Goal: Task Accomplishment & Management: Complete application form

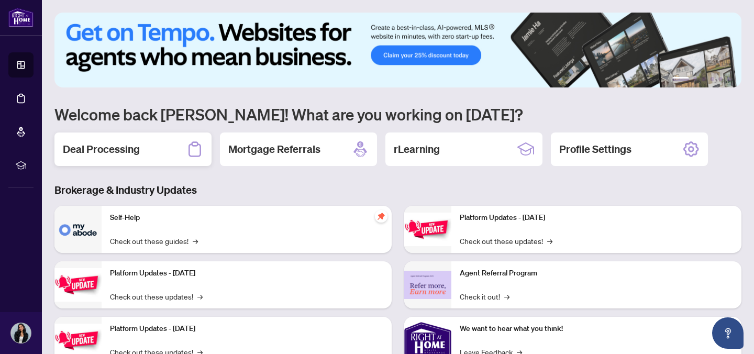
click at [120, 149] on h2 "Deal Processing" at bounding box center [101, 149] width 77 height 15
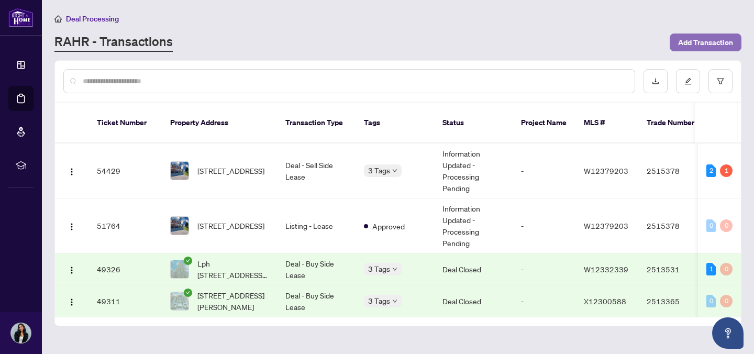
click at [701, 45] on span "Add Transaction" at bounding box center [705, 42] width 55 height 17
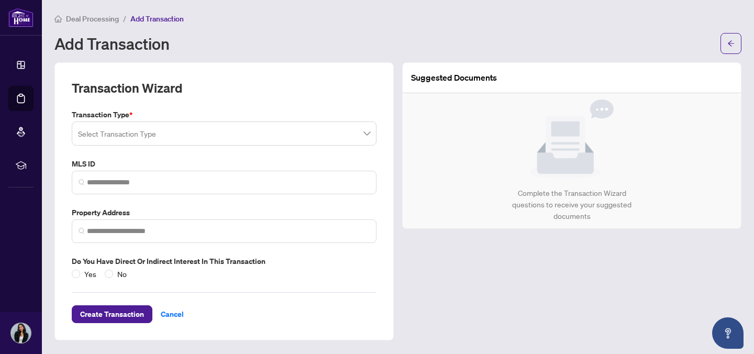
click at [279, 130] on input "search" at bounding box center [219, 135] width 283 height 23
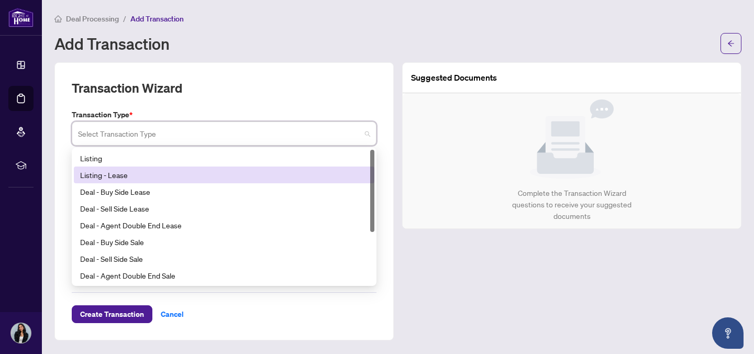
click at [259, 172] on div "Listing - Lease" at bounding box center [224, 175] width 288 height 12
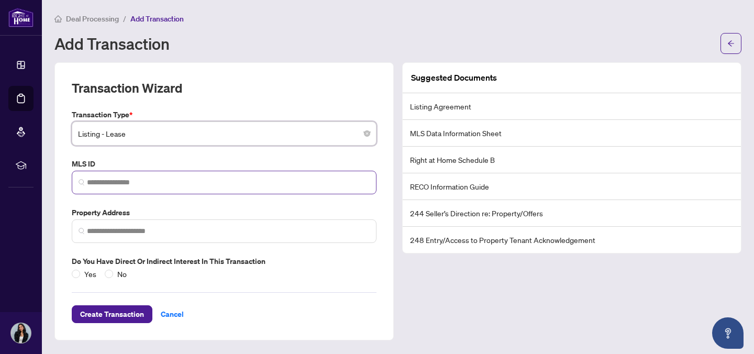
click at [215, 188] on span at bounding box center [224, 183] width 305 height 24
paste input "*********"
type input "*********"
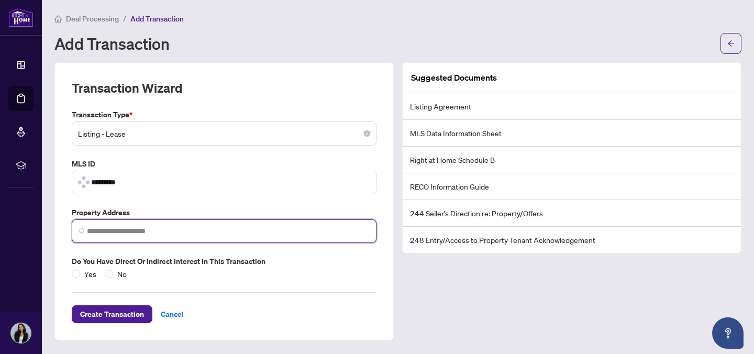
click at [243, 230] on input "search" at bounding box center [228, 231] width 283 height 11
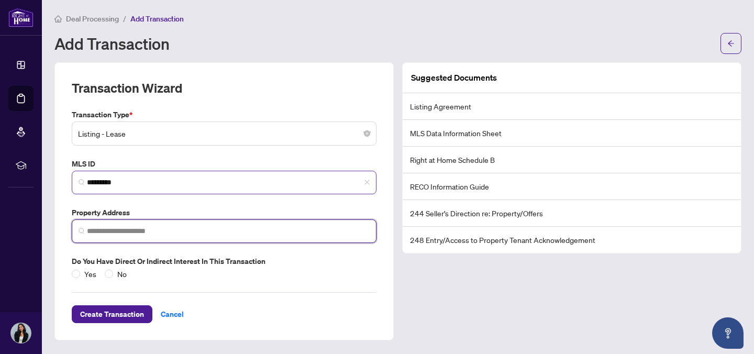
click at [225, 194] on span "*********" at bounding box center [224, 183] width 305 height 24
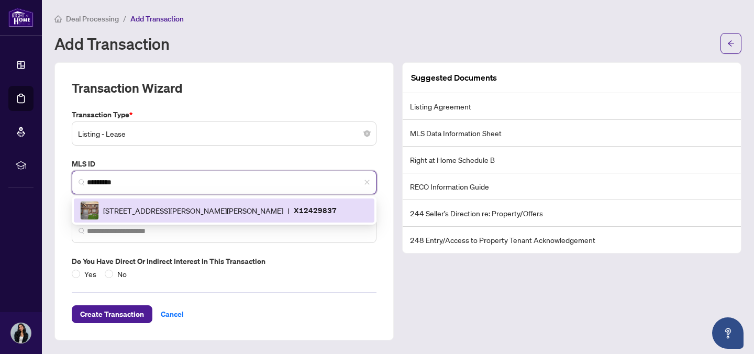
click at [222, 206] on span "[STREET_ADDRESS][PERSON_NAME][PERSON_NAME]" at bounding box center [193, 211] width 180 height 12
type input "**********"
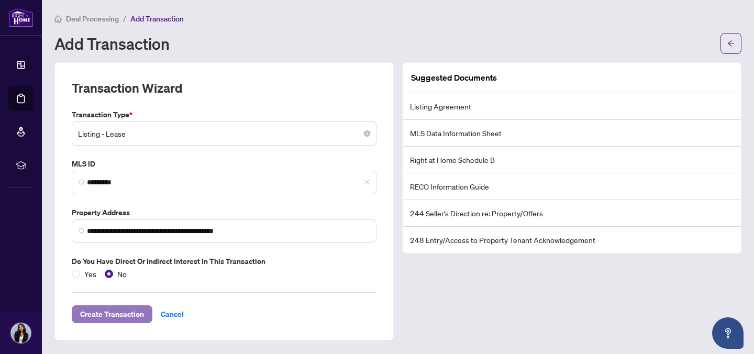
click at [112, 311] on span "Create Transaction" at bounding box center [112, 314] width 64 height 17
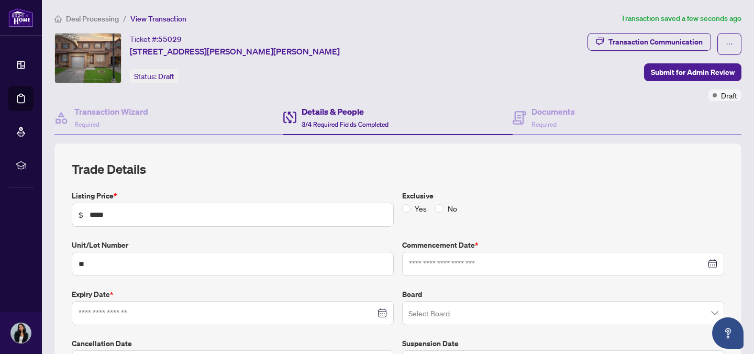
type input "**********"
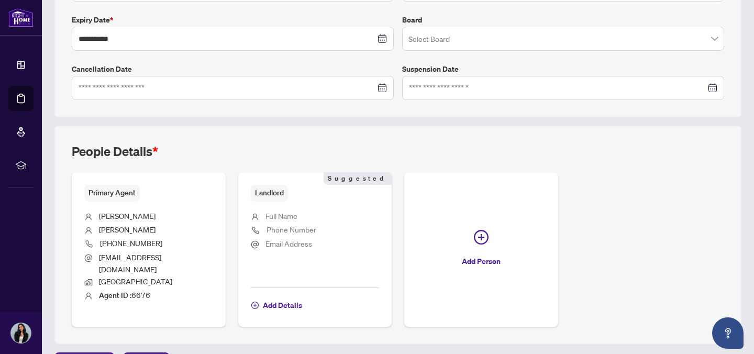
scroll to position [292, 0]
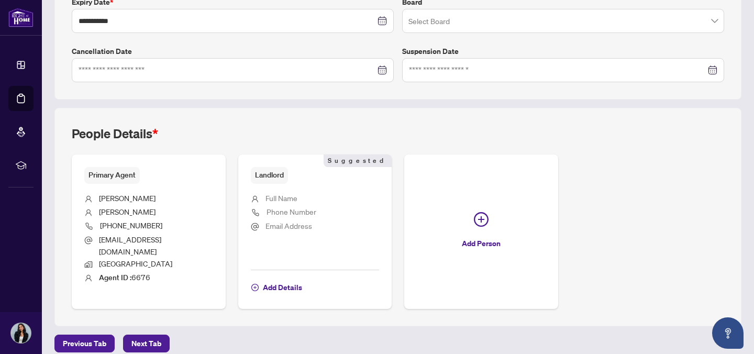
click at [285, 198] on span "Full Name" at bounding box center [282, 197] width 32 height 9
click at [152, 335] on span "Next Tab" at bounding box center [146, 343] width 30 height 17
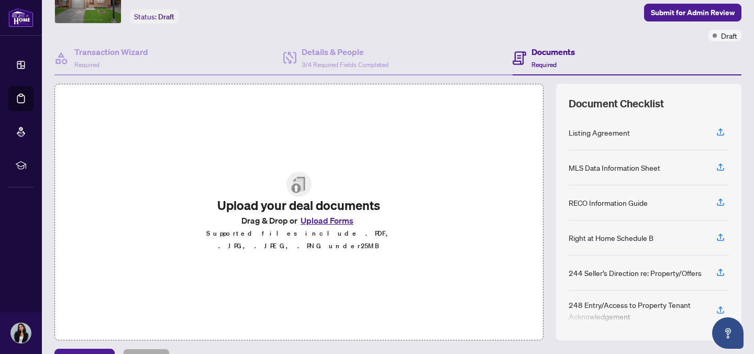
scroll to position [84, 0]
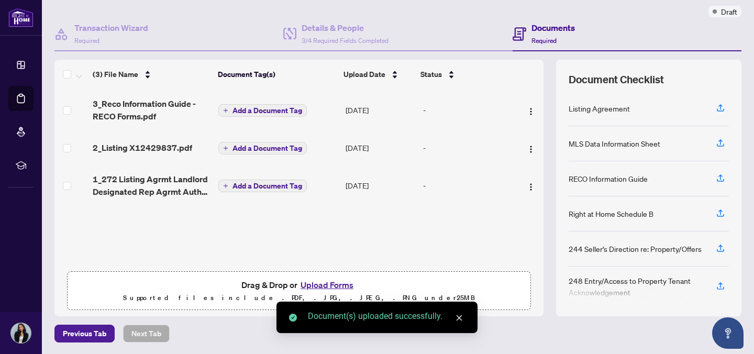
click at [266, 107] on span "Add a Document Tag" at bounding box center [268, 110] width 70 height 7
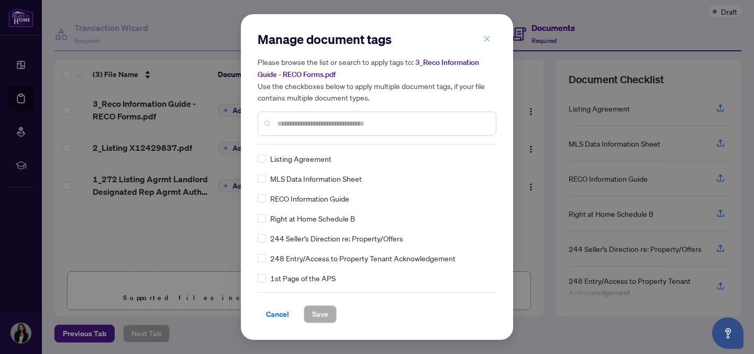
click at [491, 36] on button "button" at bounding box center [487, 39] width 21 height 18
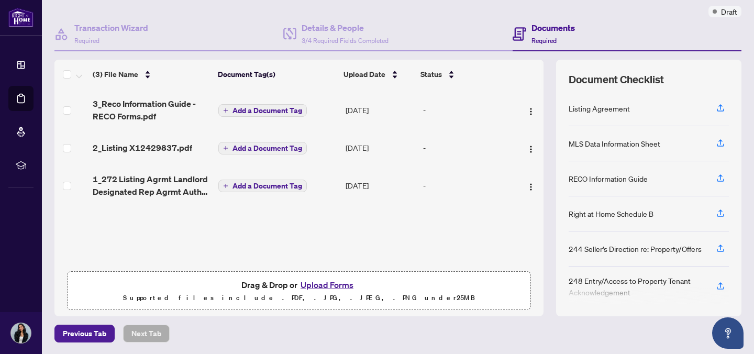
click at [245, 110] on span "Add a Document Tag" at bounding box center [268, 110] width 70 height 7
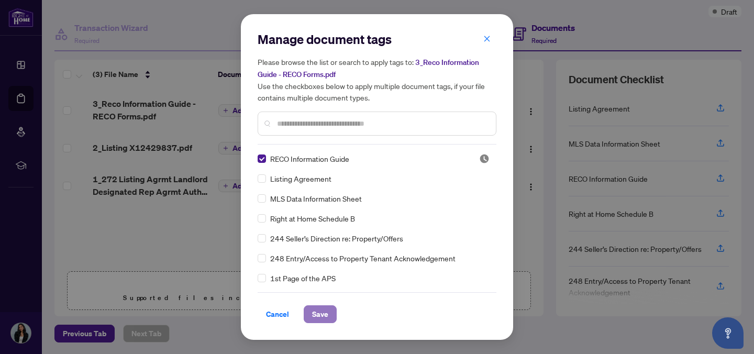
click at [314, 312] on span "Save" at bounding box center [320, 314] width 16 height 17
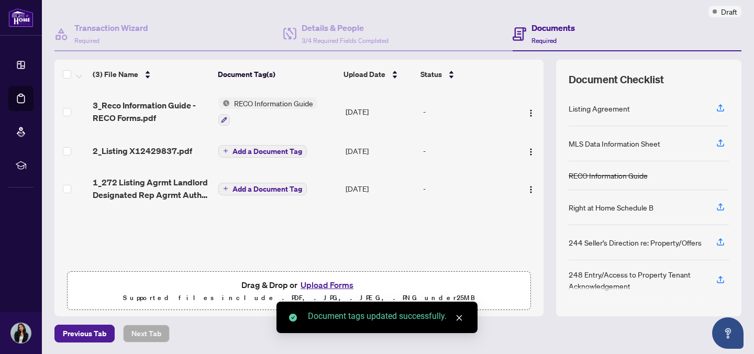
click at [271, 149] on span "Add a Document Tag" at bounding box center [268, 151] width 70 height 7
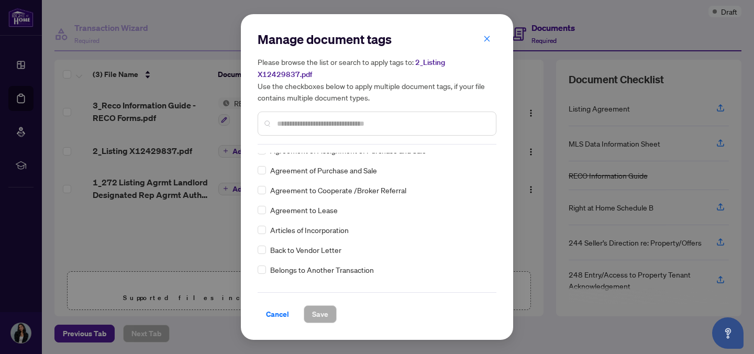
scroll to position [208, 0]
click at [305, 127] on input "text" at bounding box center [382, 124] width 211 height 12
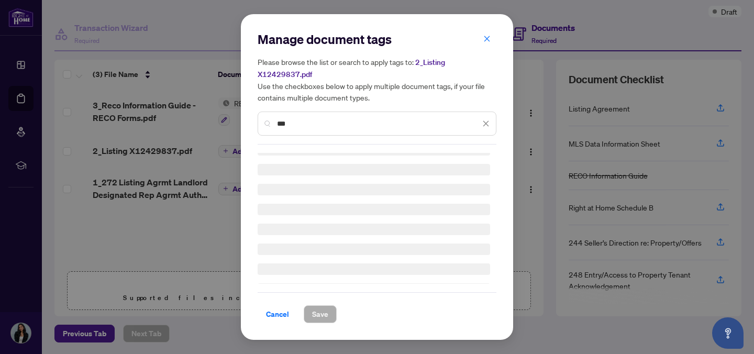
scroll to position [0, 0]
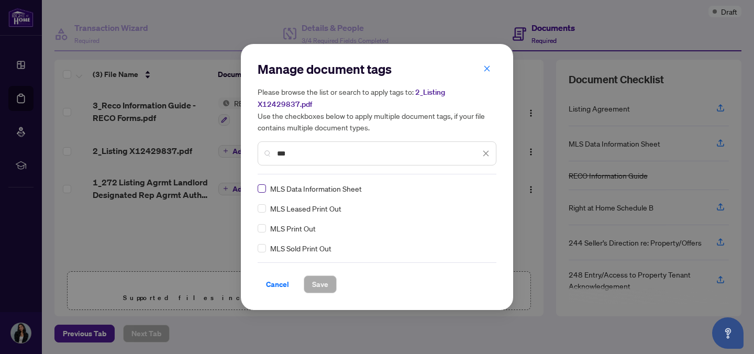
type input "***"
click at [320, 284] on span "Save" at bounding box center [320, 284] width 16 height 17
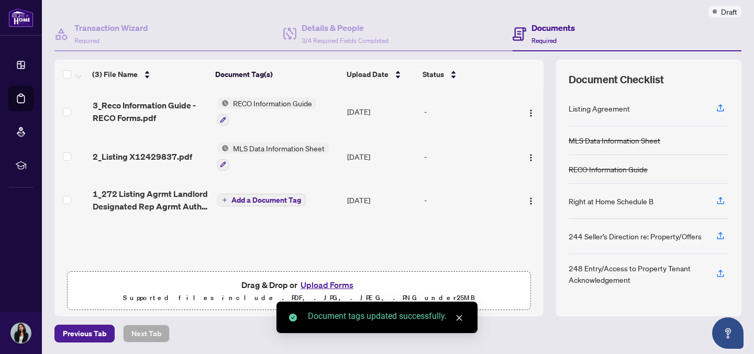
click at [262, 196] on span "Add a Document Tag" at bounding box center [267, 199] width 70 height 7
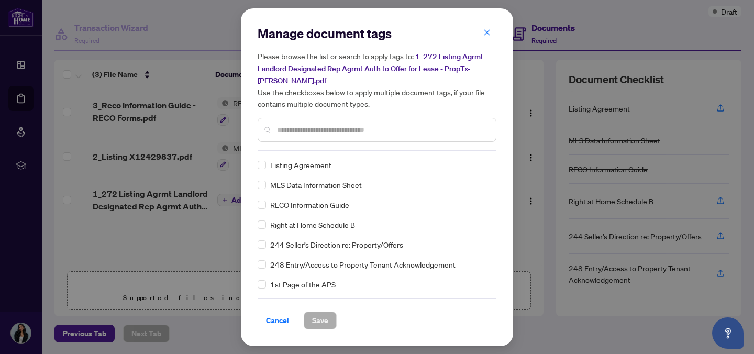
click at [302, 133] on input "text" at bounding box center [382, 130] width 211 height 12
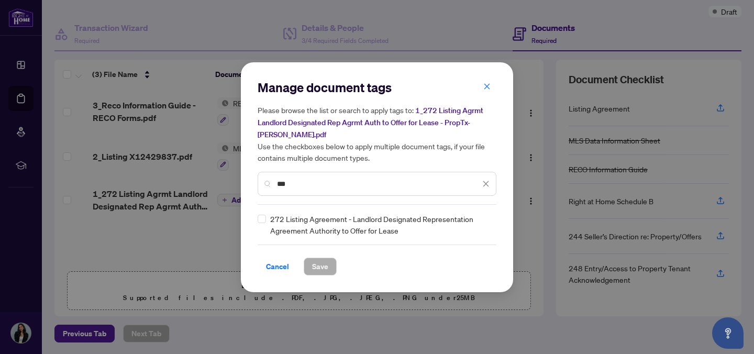
type input "***"
click at [312, 261] on span "Save" at bounding box center [320, 266] width 16 height 17
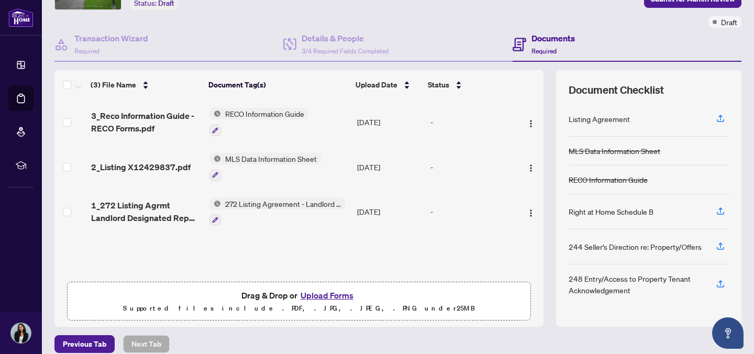
click at [140, 207] on span "1_272 Listing Agrmt Landlord Designated Rep Agrmt Auth to Offer for Lease - Pro…" at bounding box center [146, 211] width 110 height 25
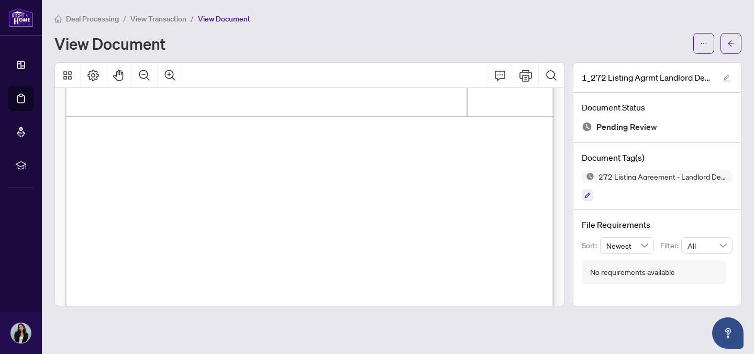
scroll to position [3026, 0]
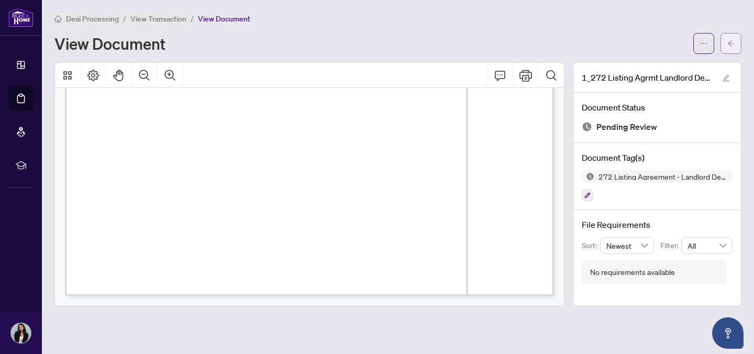
click at [730, 40] on icon "arrow-left" at bounding box center [731, 43] width 7 height 7
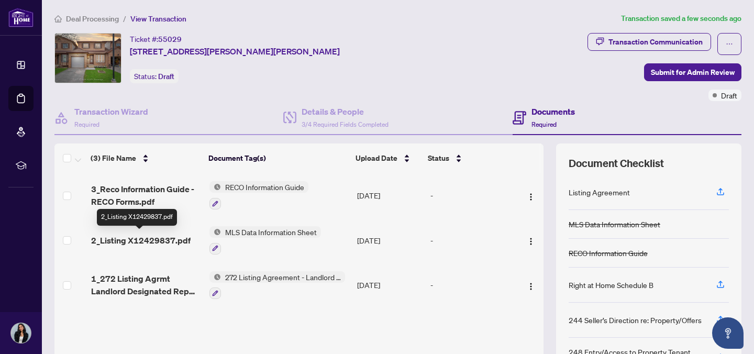
click at [133, 239] on span "2_Listing X12429837.pdf" at bounding box center [141, 240] width 100 height 13
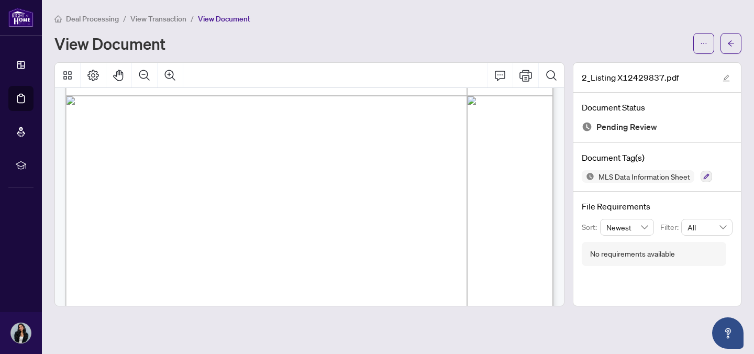
scroll to position [493, 0]
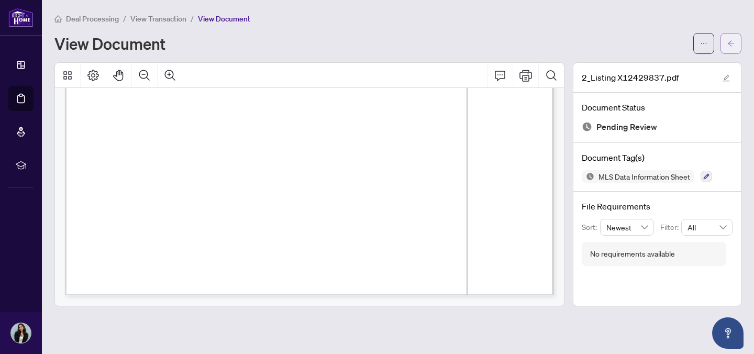
click at [730, 39] on span "button" at bounding box center [731, 43] width 7 height 17
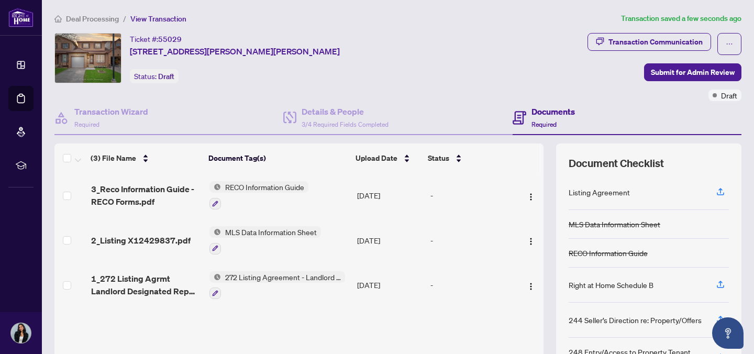
click at [149, 192] on span "3_Reco Information Guide - RECO Forms.pdf" at bounding box center [146, 195] width 110 height 25
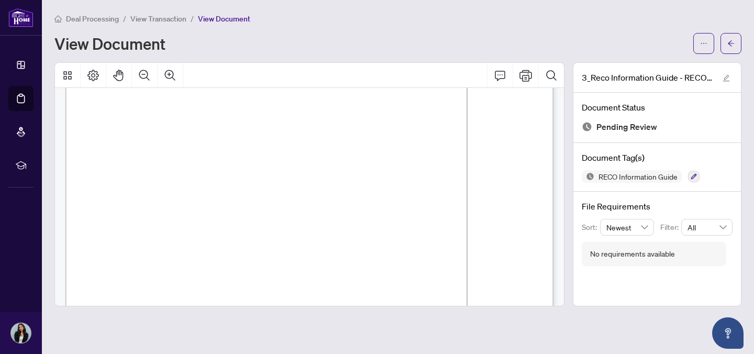
scroll to position [8208, 0]
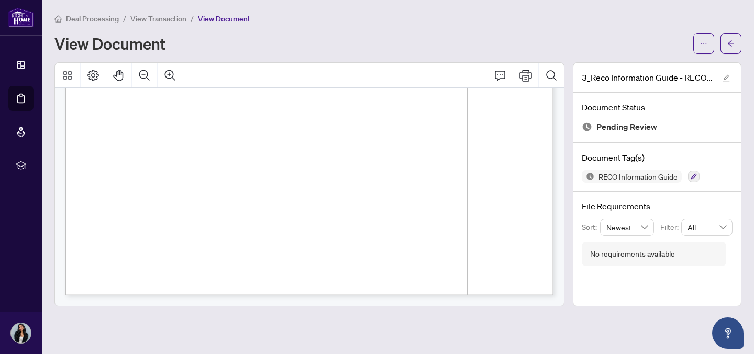
click at [726, 30] on div "Deal Processing / View Transaction / View Document View Document" at bounding box center [397, 33] width 687 height 41
click at [732, 47] on span "button" at bounding box center [731, 43] width 7 height 17
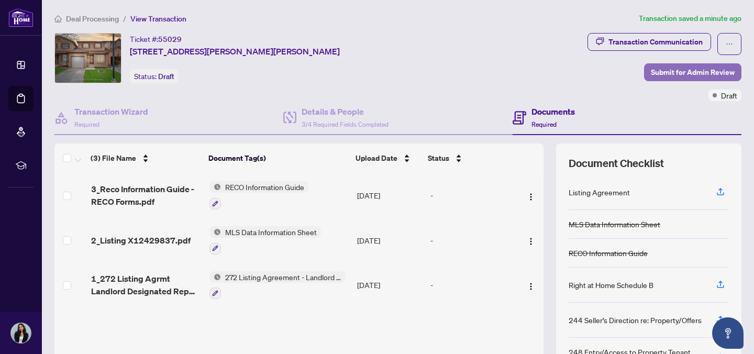
click at [681, 72] on span "Submit for Admin Review" at bounding box center [693, 72] width 84 height 17
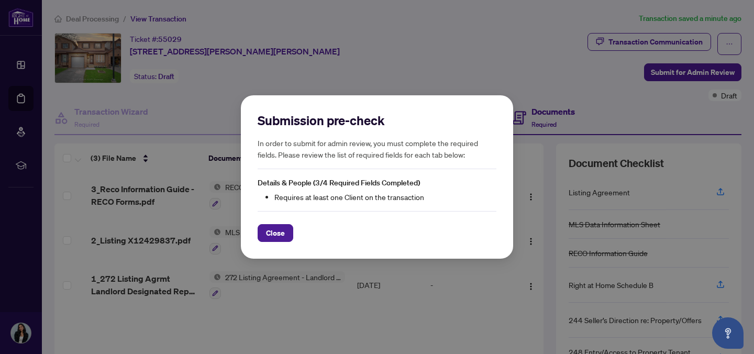
click at [280, 244] on div "Submission pre-check In order to submit for admin review, you must complete the…" at bounding box center [377, 176] width 272 height 163
click at [279, 232] on span "Close" at bounding box center [275, 233] width 19 height 17
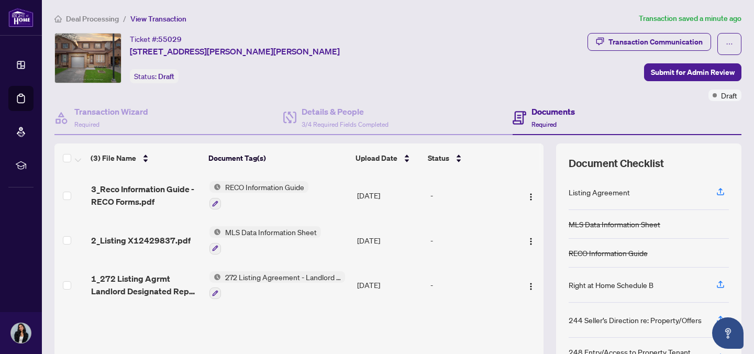
scroll to position [84, 0]
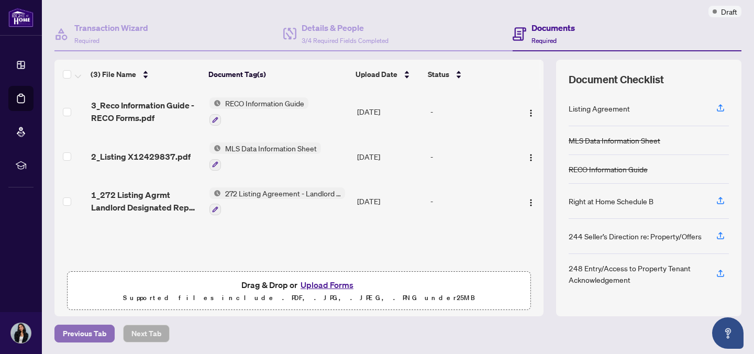
click at [85, 328] on span "Previous Tab" at bounding box center [84, 333] width 43 height 17
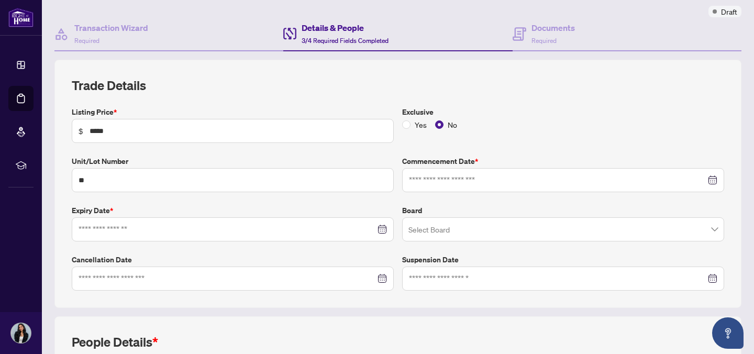
type input "**********"
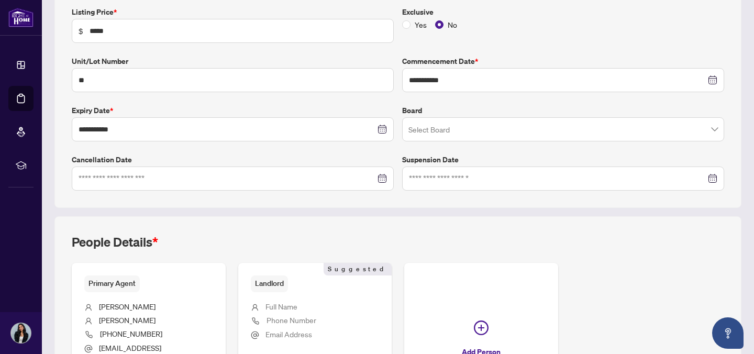
scroll to position [292, 0]
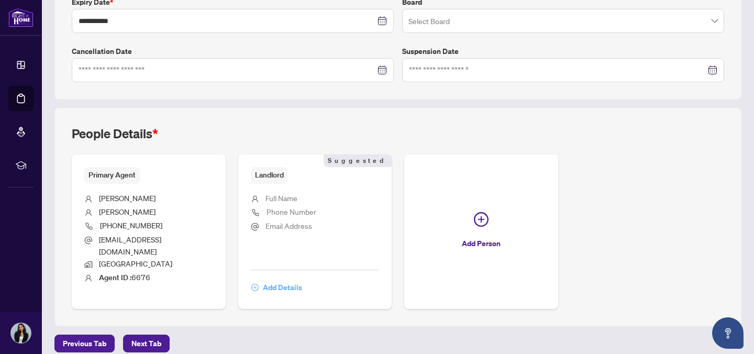
click at [276, 279] on span "Add Details" at bounding box center [282, 287] width 39 height 17
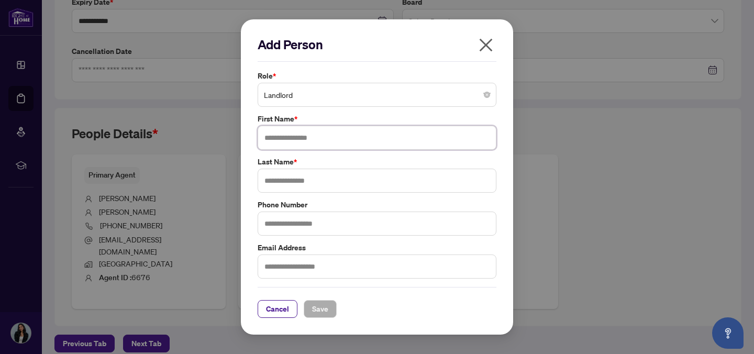
click at [327, 133] on input "text" at bounding box center [377, 138] width 239 height 24
type input "*"
type input "*****"
click at [334, 177] on input "text" at bounding box center [377, 181] width 239 height 24
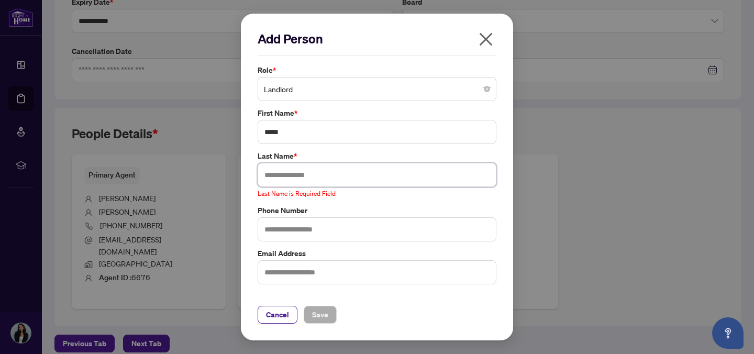
paste input "**********"
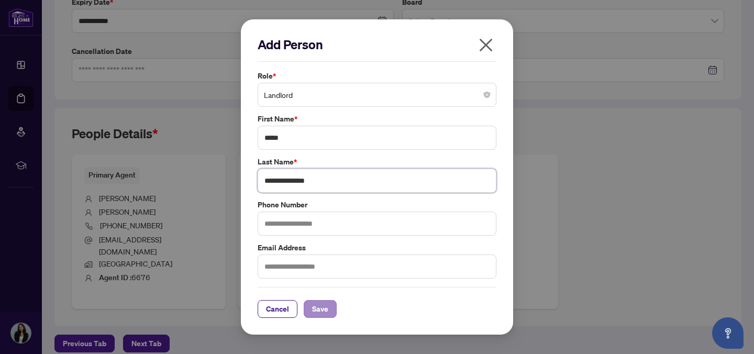
type input "**********"
click at [325, 310] on span "Save" at bounding box center [320, 309] width 16 height 17
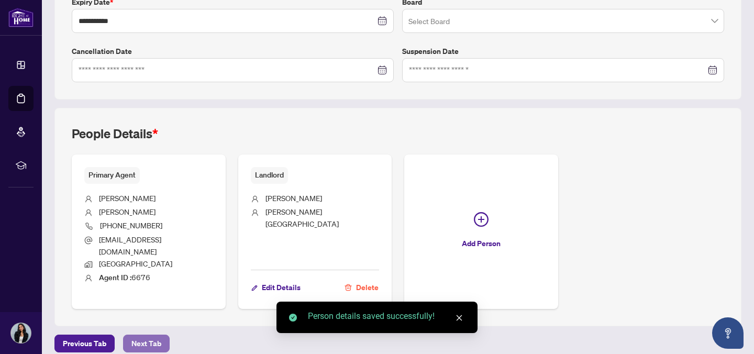
click at [146, 338] on span "Next Tab" at bounding box center [146, 343] width 30 height 17
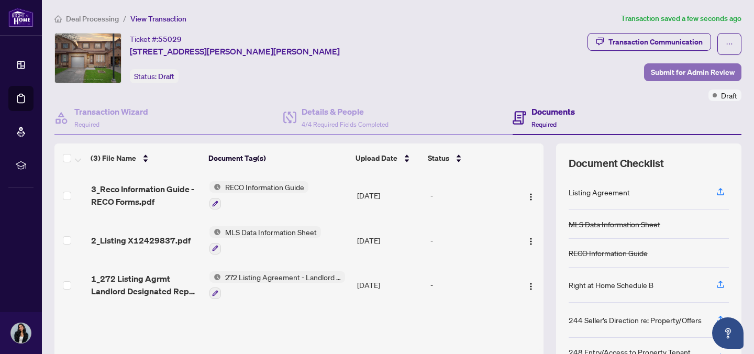
click at [680, 77] on span "Submit for Admin Review" at bounding box center [693, 72] width 84 height 17
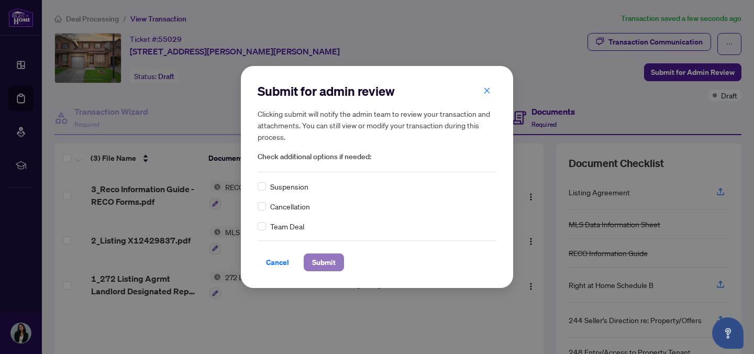
click at [328, 261] on span "Submit" at bounding box center [324, 262] width 24 height 17
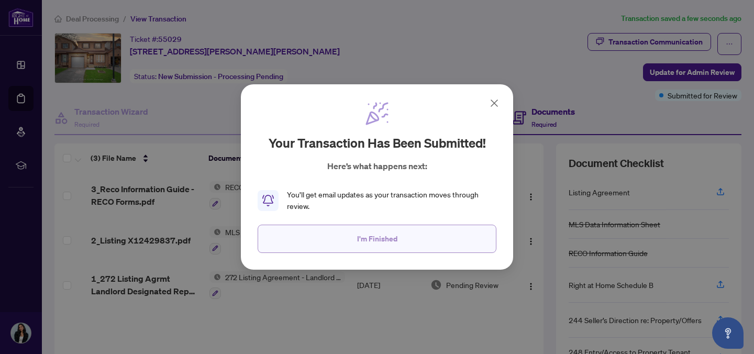
click at [422, 238] on button "I'm Finished" at bounding box center [377, 239] width 239 height 28
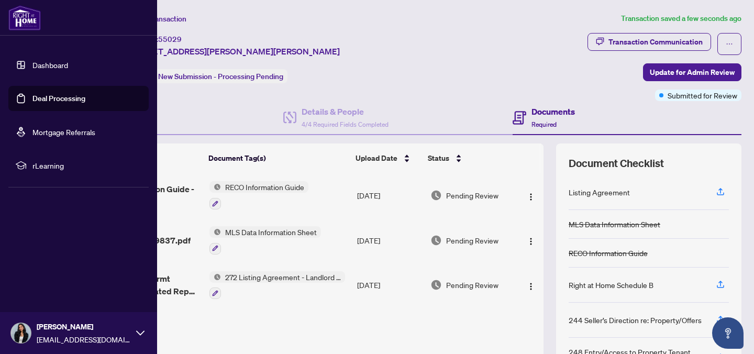
click at [51, 97] on link "Deal Processing" at bounding box center [58, 98] width 53 height 9
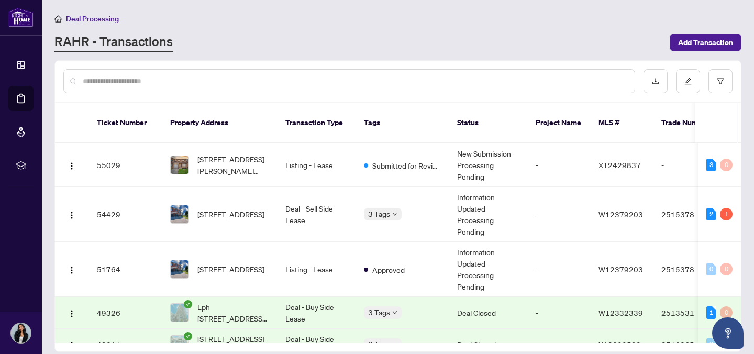
click at [429, 24] on div "Deal Processing" at bounding box center [397, 19] width 687 height 12
